Goal: Task Accomplishment & Management: Use online tool/utility

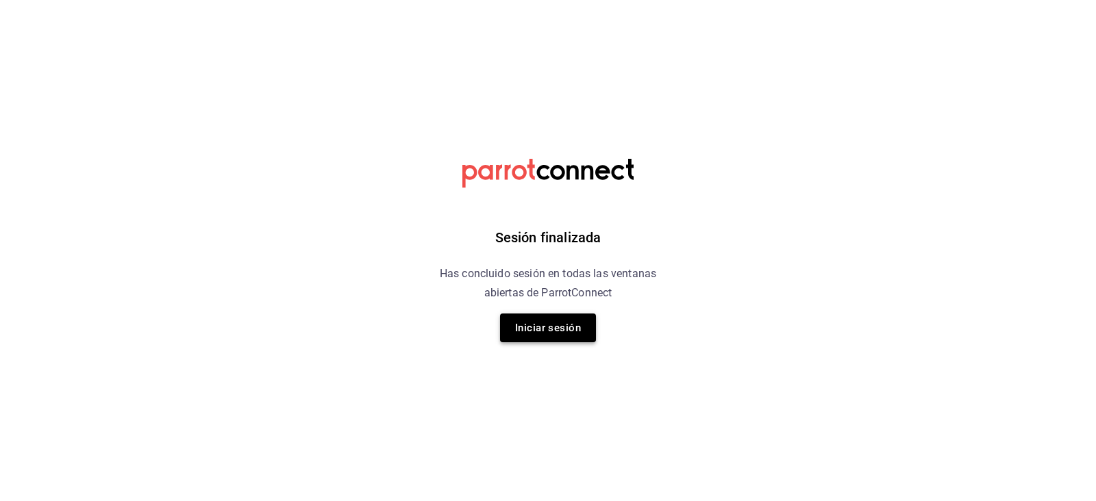
click at [538, 323] on button "Iniciar sesión" at bounding box center [548, 328] width 96 height 29
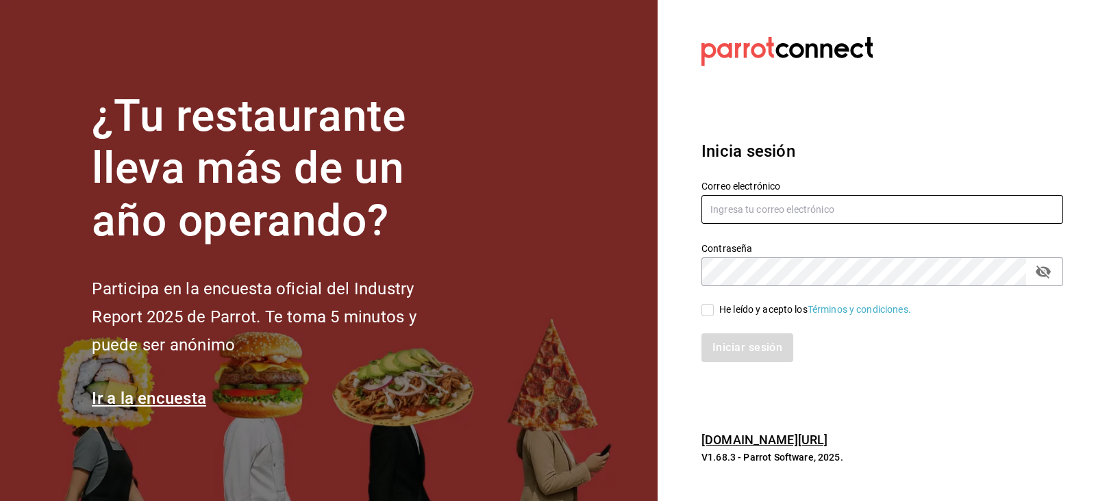
type input "Ruben.luz@grupocosteno.com"
click at [708, 313] on input "He leído y acepto los Términos y condiciones." at bounding box center [707, 310] width 12 height 12
checkbox input "true"
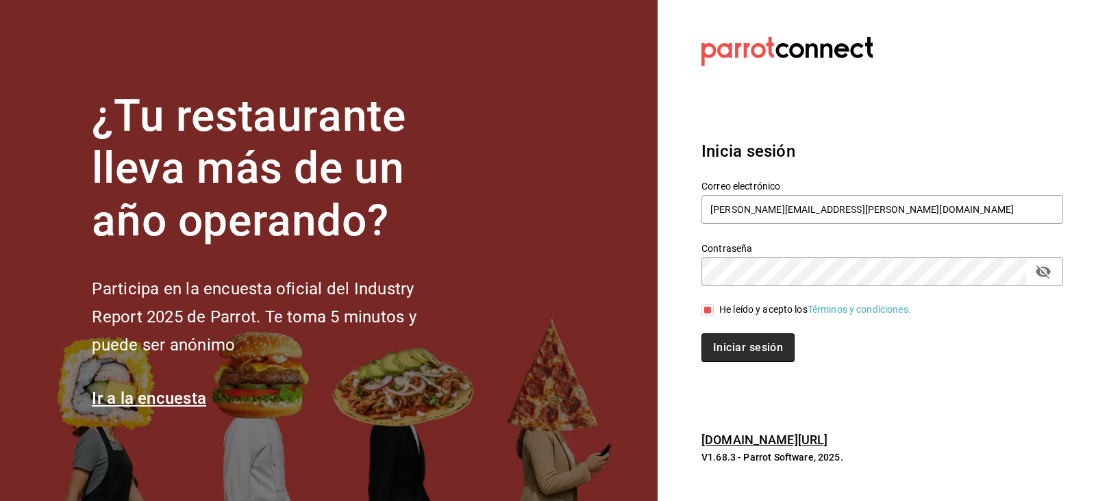
click at [716, 334] on button "Iniciar sesión" at bounding box center [747, 347] width 93 height 29
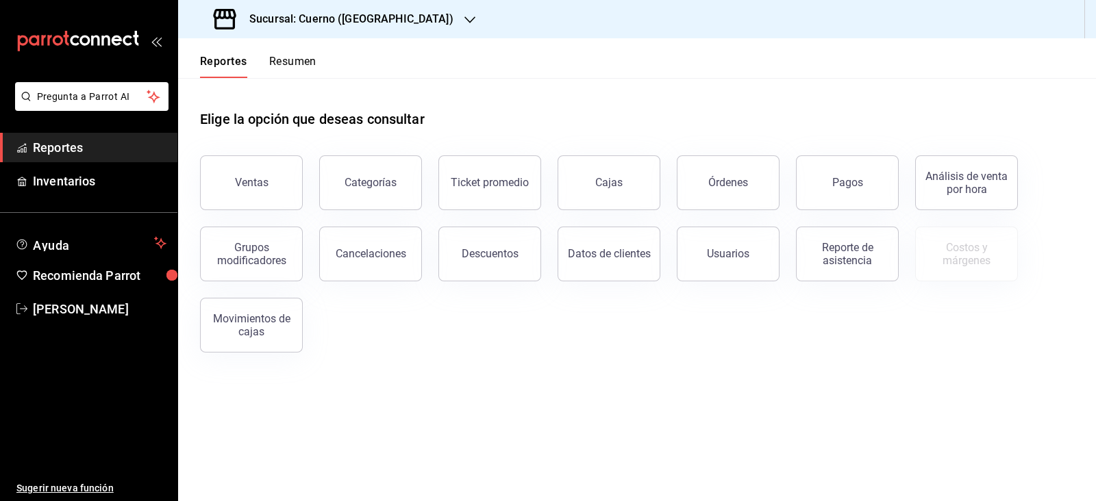
click at [389, 20] on div "Sucursal: Cuerno ([GEOGRAPHIC_DATA])" at bounding box center [335, 19] width 292 height 38
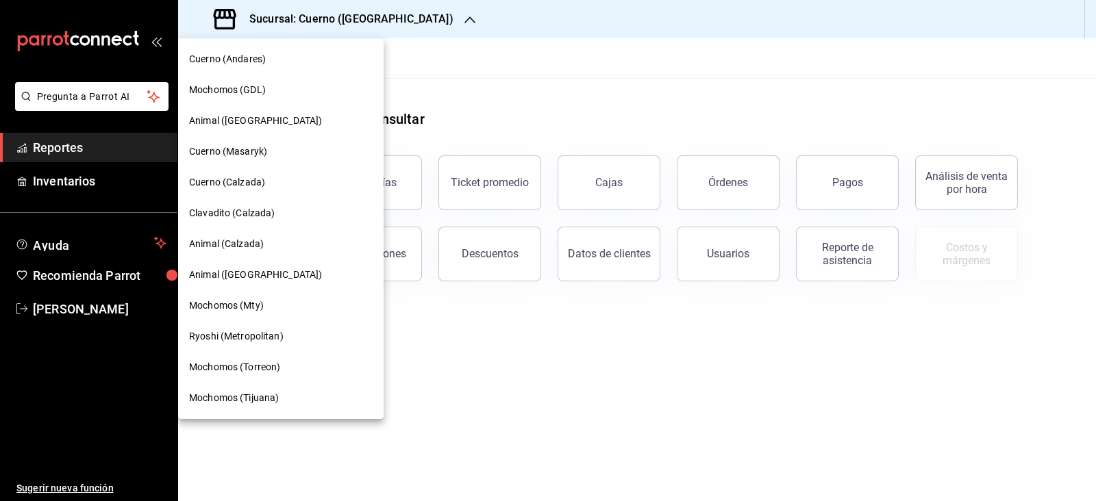
click at [270, 373] on span "Mochomos (Torreon)" at bounding box center [234, 367] width 91 height 14
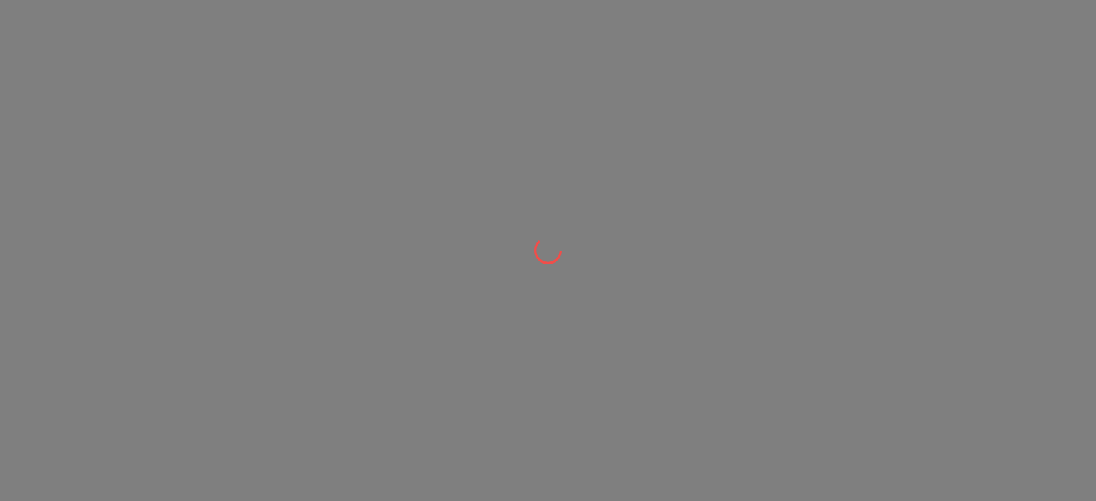
click at [270, 373] on div at bounding box center [548, 250] width 1096 height 501
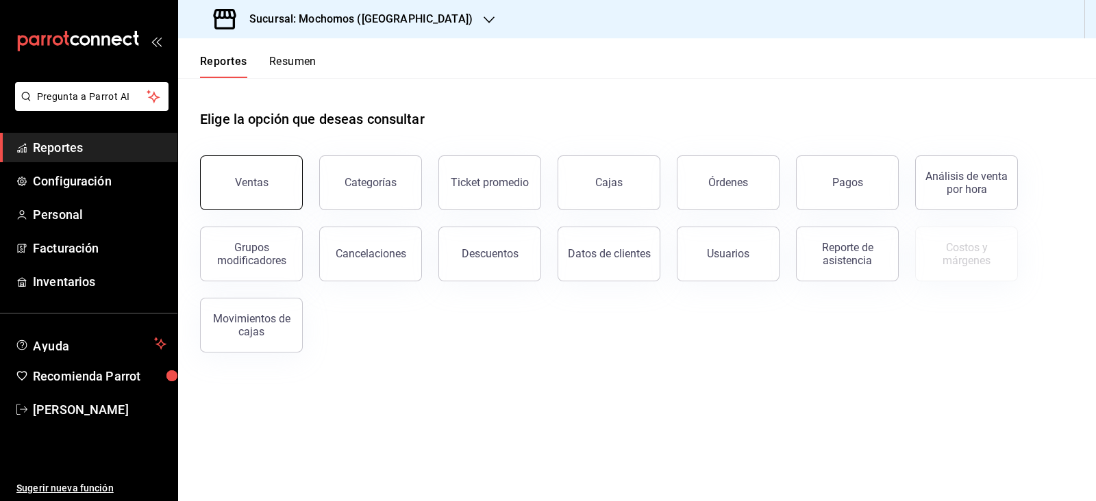
click at [258, 166] on button "Ventas" at bounding box center [251, 182] width 103 height 55
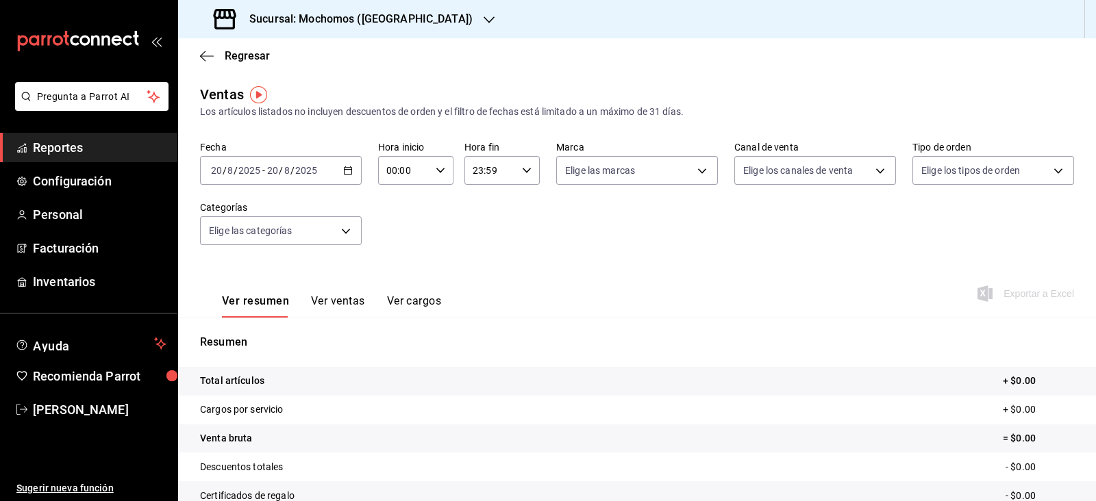
click at [281, 176] on span "/" at bounding box center [281, 170] width 4 height 11
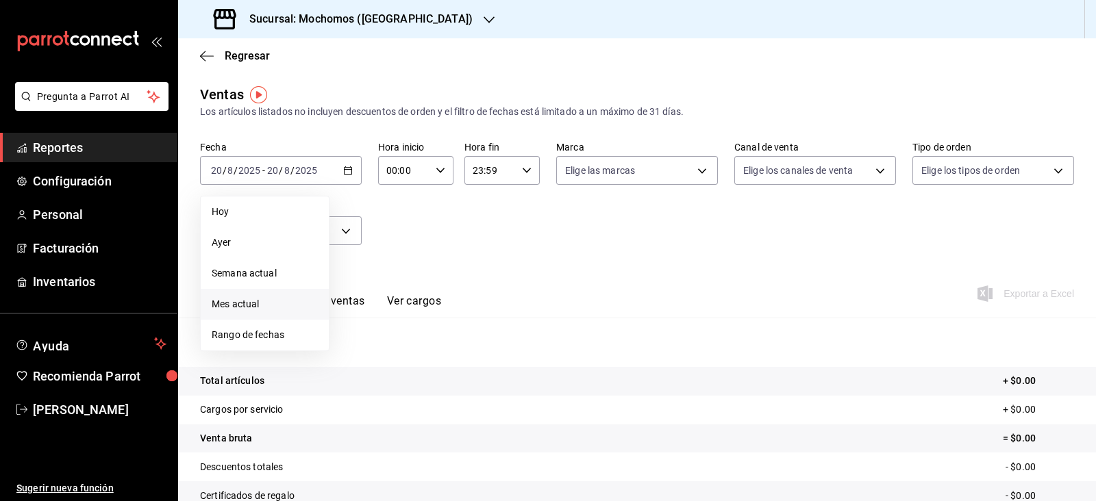
click at [260, 296] on li "Mes actual" at bounding box center [265, 304] width 128 height 31
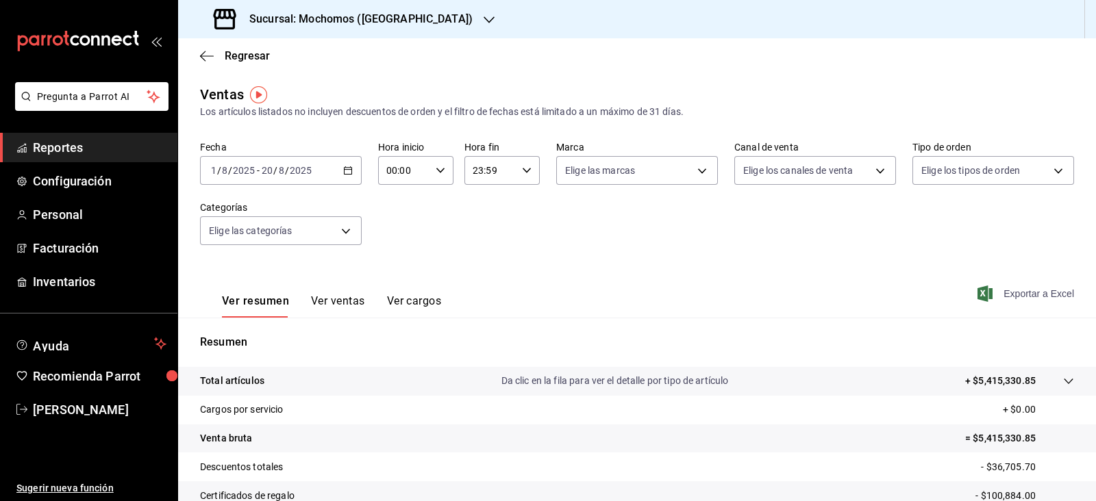
click at [1006, 295] on span "Exportar a Excel" at bounding box center [1027, 294] width 94 height 16
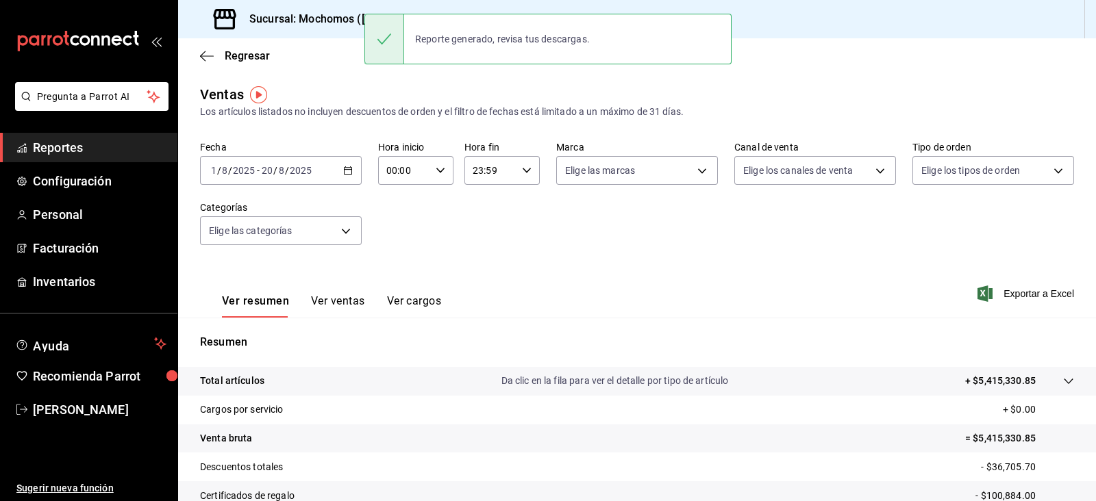
click at [589, 280] on div "Ver resumen Ver ventas Ver cargos Exportar a Excel" at bounding box center [637, 290] width 918 height 56
